Goal: Navigation & Orientation: Find specific page/section

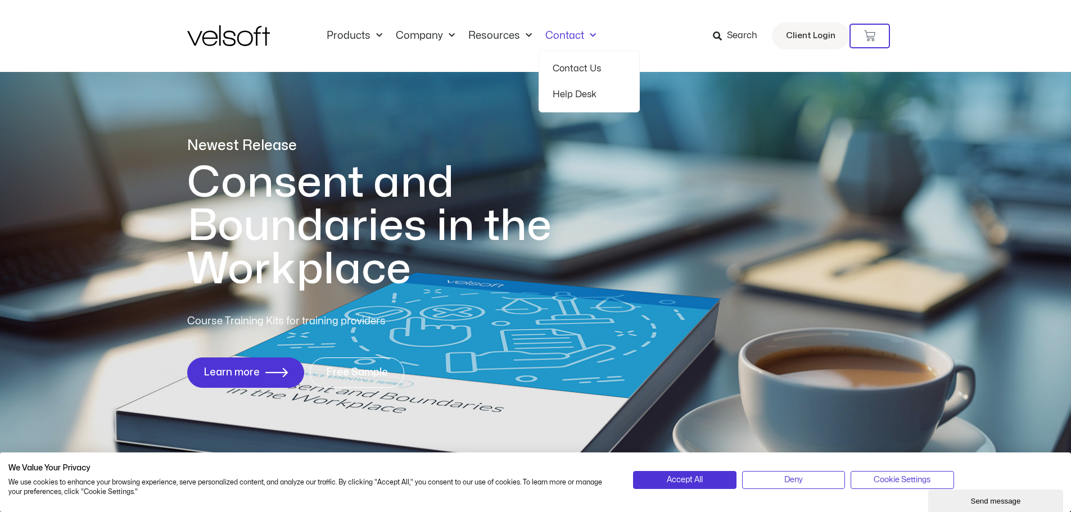
click at [584, 33] on span "Menu" at bounding box center [590, 35] width 12 height 19
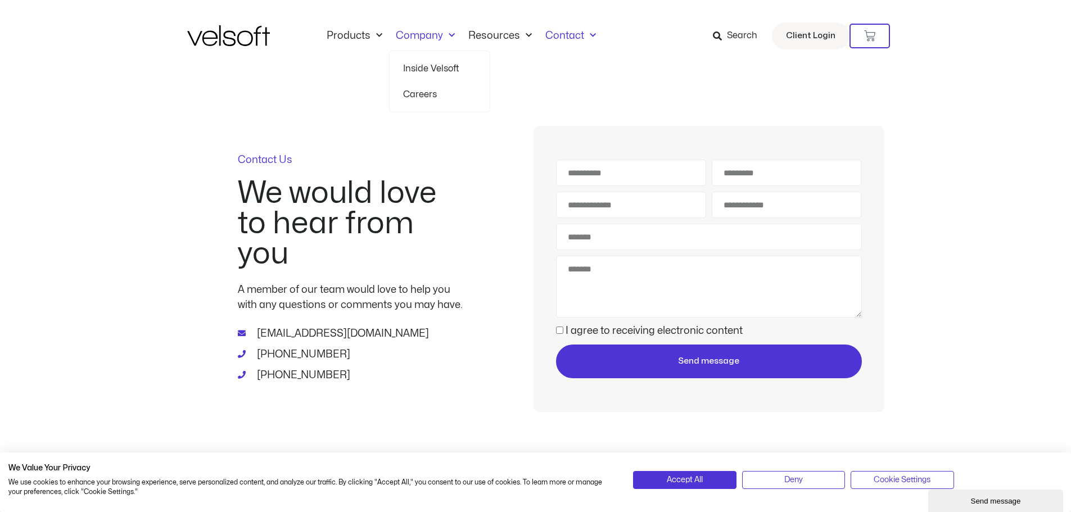
click at [414, 92] on link "Careers" at bounding box center [439, 95] width 73 height 26
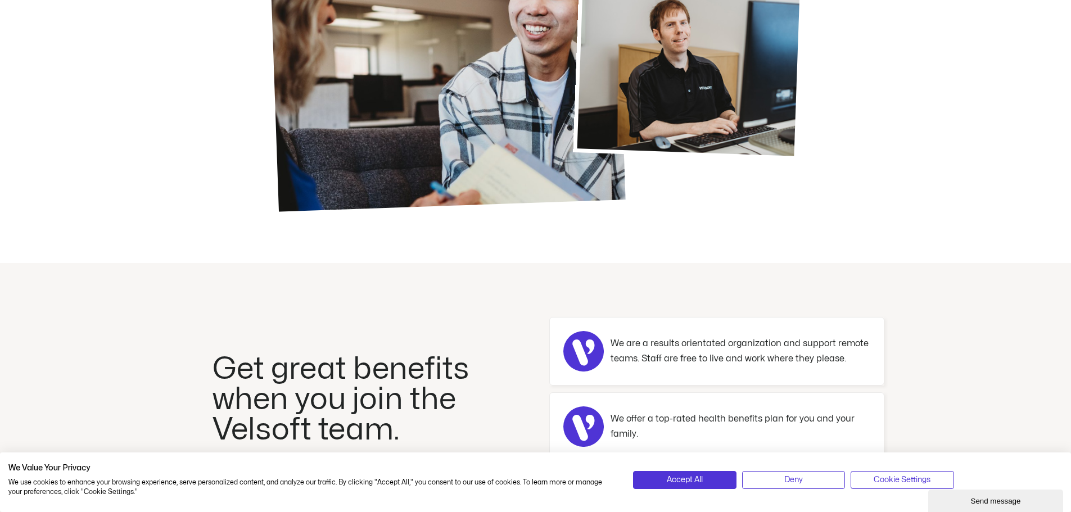
scroll to position [225, 0]
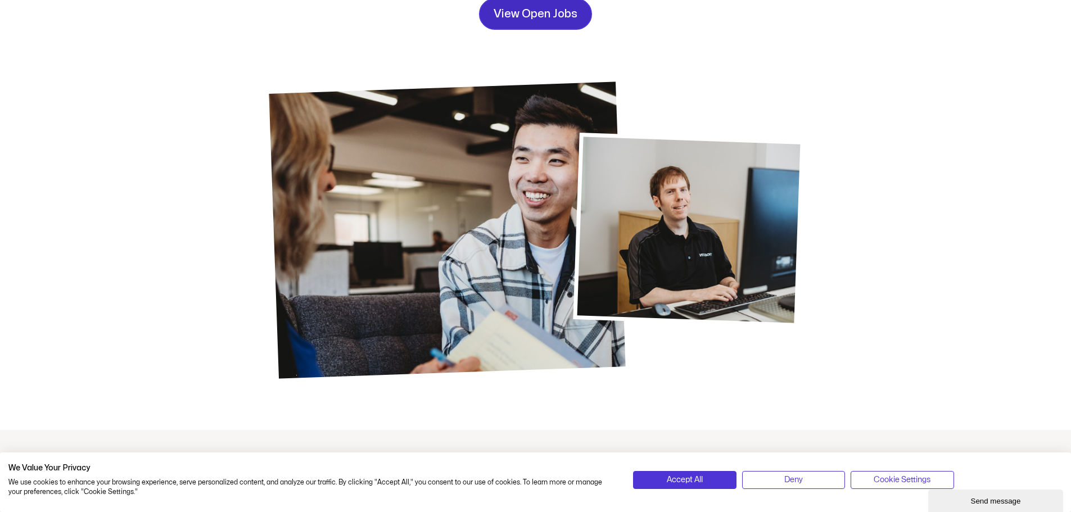
click at [520, 16] on span "View Open Jobs" at bounding box center [536, 14] width 84 height 18
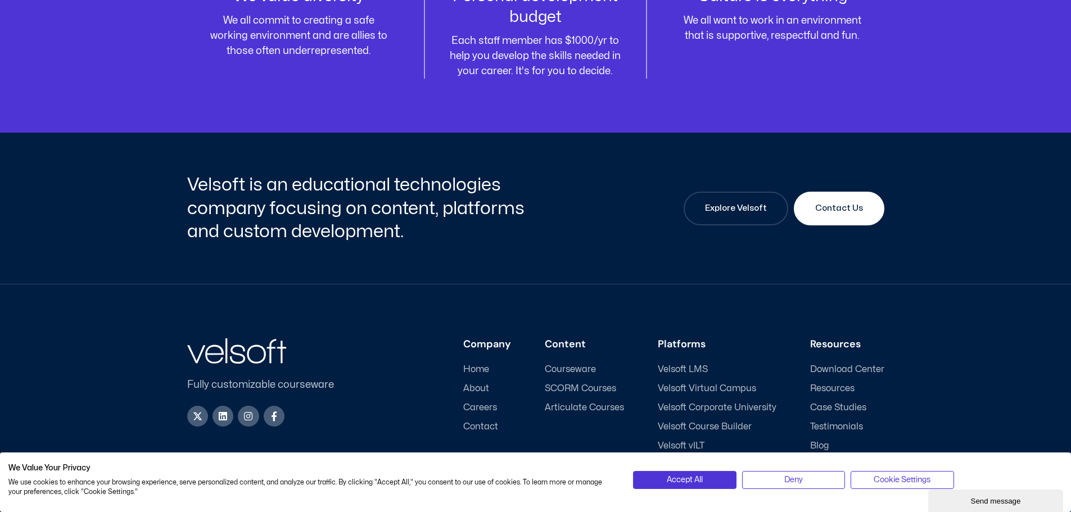
scroll to position [1514, 0]
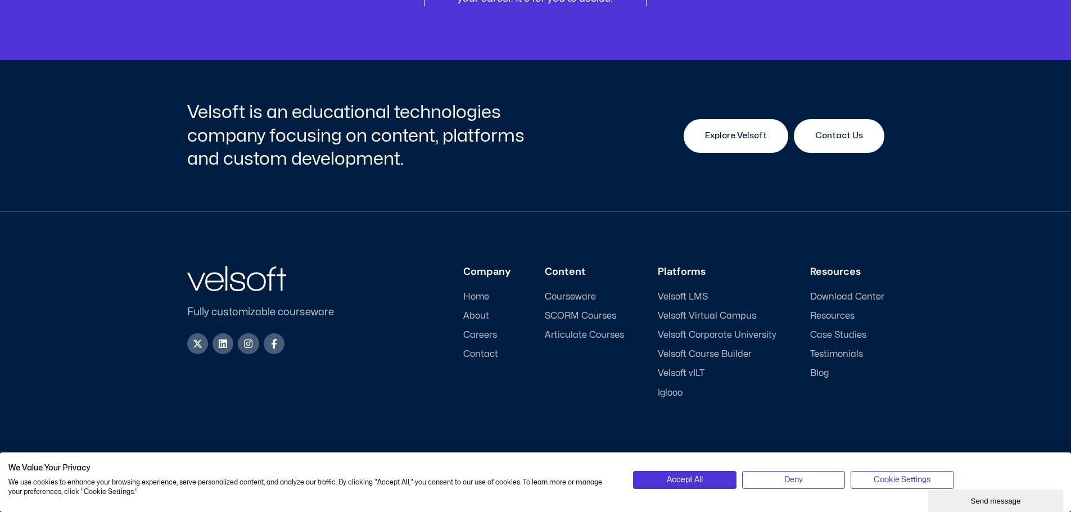
click at [721, 140] on span "Explore Velsoft" at bounding box center [736, 135] width 62 height 13
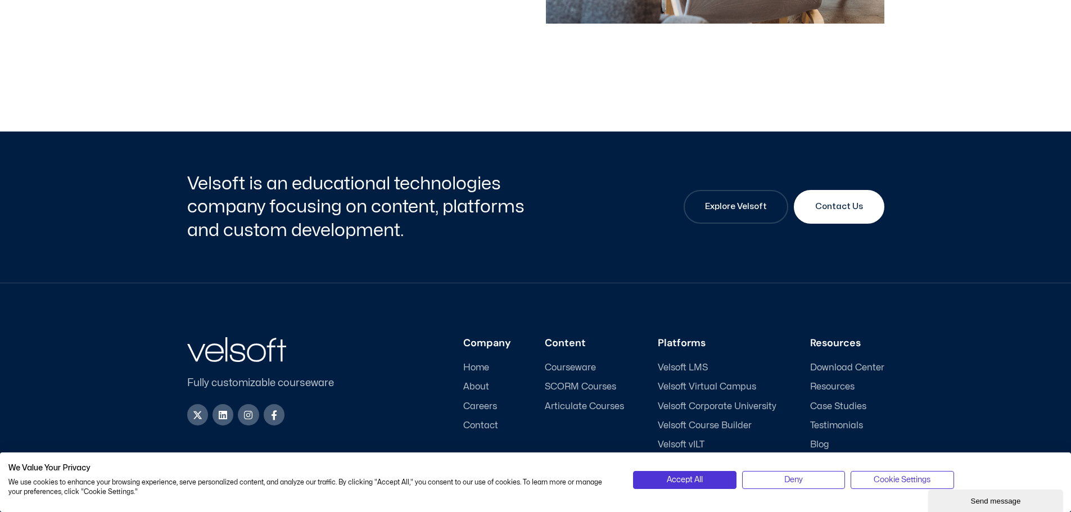
scroll to position [3738, 0]
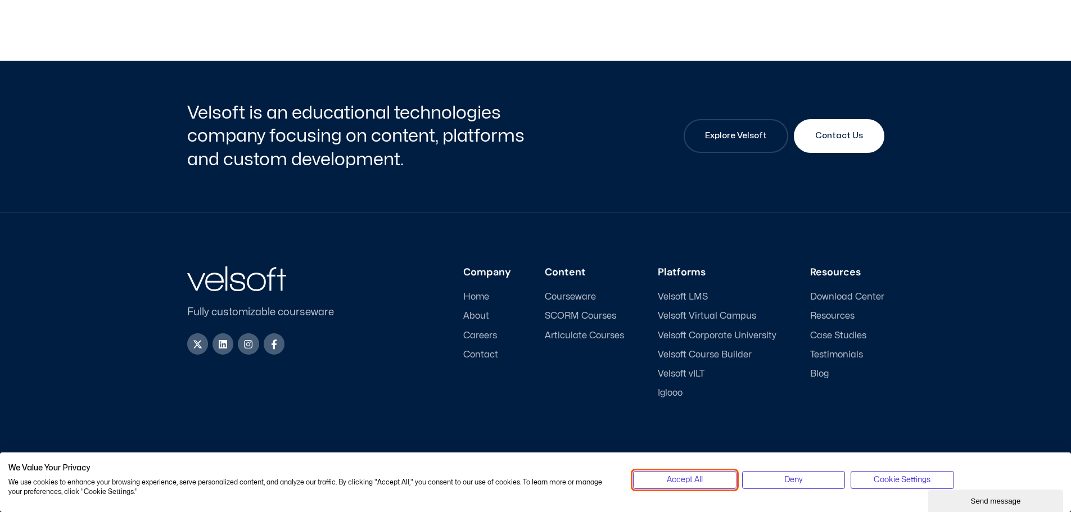
click at [675, 477] on span "Accept All" at bounding box center [685, 480] width 36 height 12
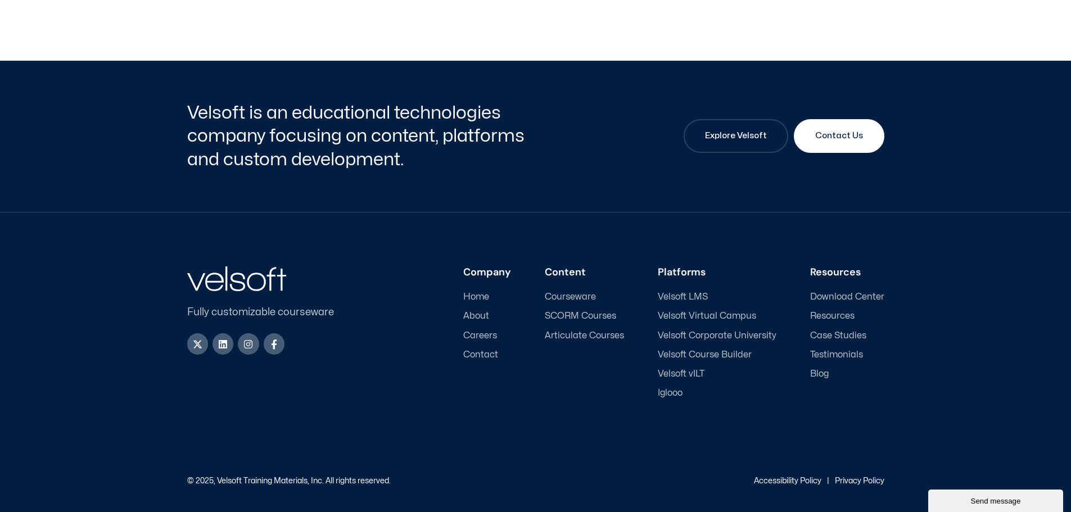
click at [476, 333] on span "Careers" at bounding box center [480, 336] width 34 height 11
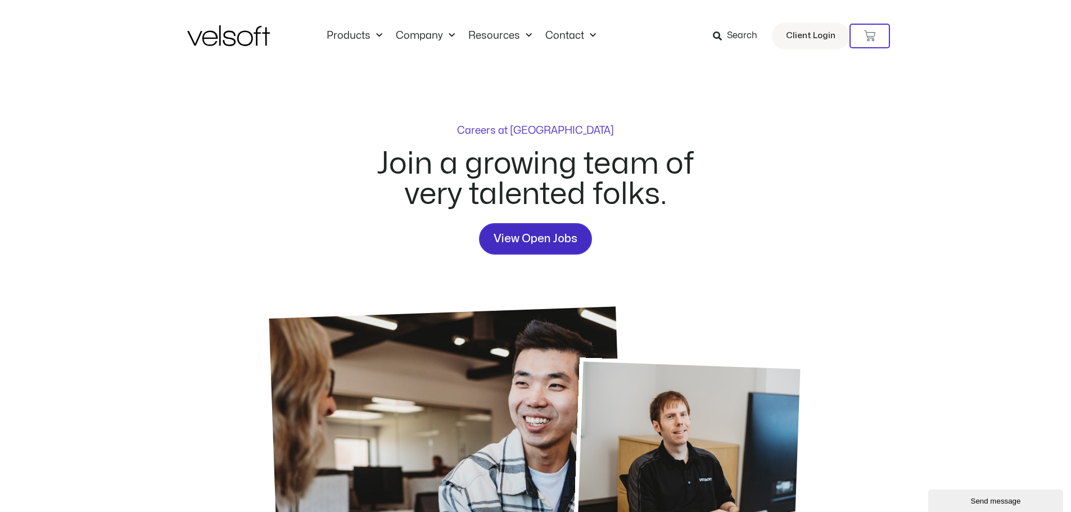
click at [502, 242] on span "View Open Jobs" at bounding box center [536, 239] width 84 height 18
click at [559, 252] on link "View Open Jobs" at bounding box center [535, 238] width 113 height 31
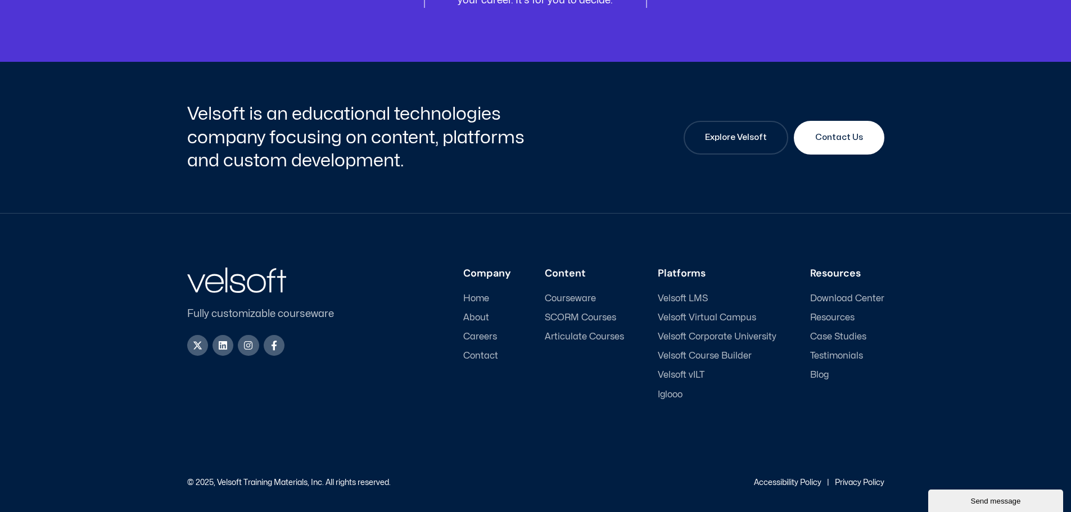
scroll to position [1514, 0]
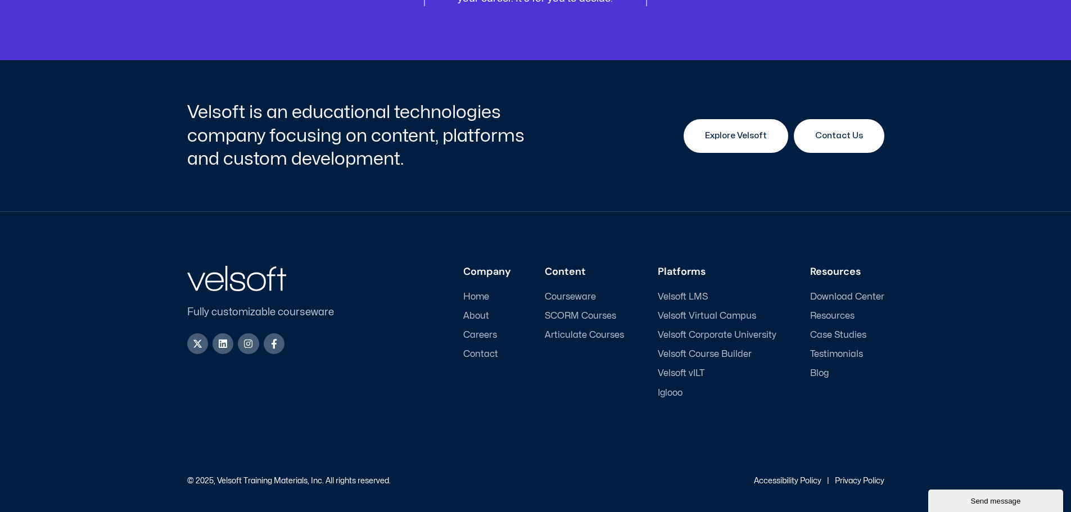
click at [732, 148] on link "Explore Velsoft" at bounding box center [736, 136] width 105 height 34
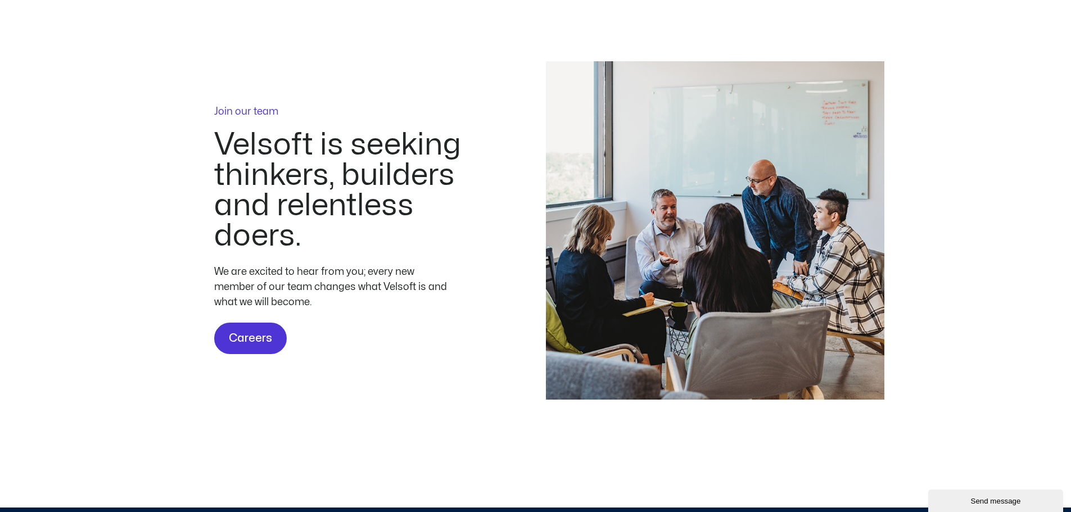
scroll to position [3429, 0]
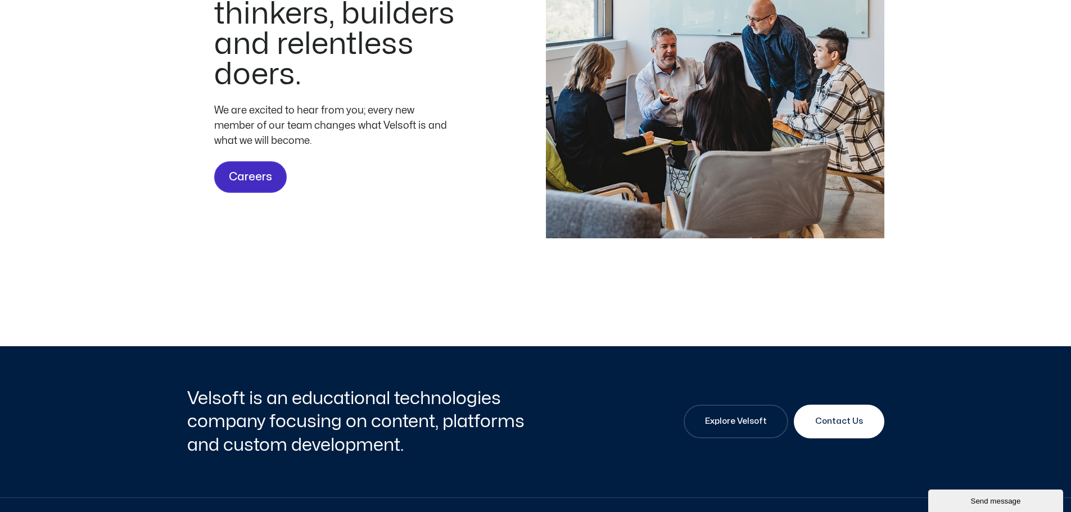
click at [264, 193] on link "Careers" at bounding box center [250, 176] width 73 height 31
